Goal: Register for event/course

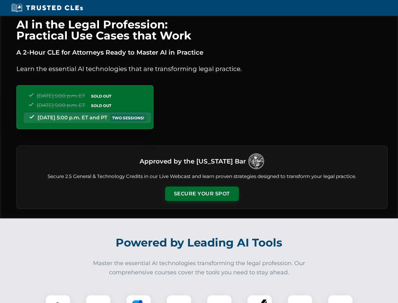
click at [202, 194] on button "Secure Your Spot" at bounding box center [202, 193] width 74 height 15
click at [58, 299] on img at bounding box center [58, 307] width 18 height 18
